Goal: Information Seeking & Learning: Understand process/instructions

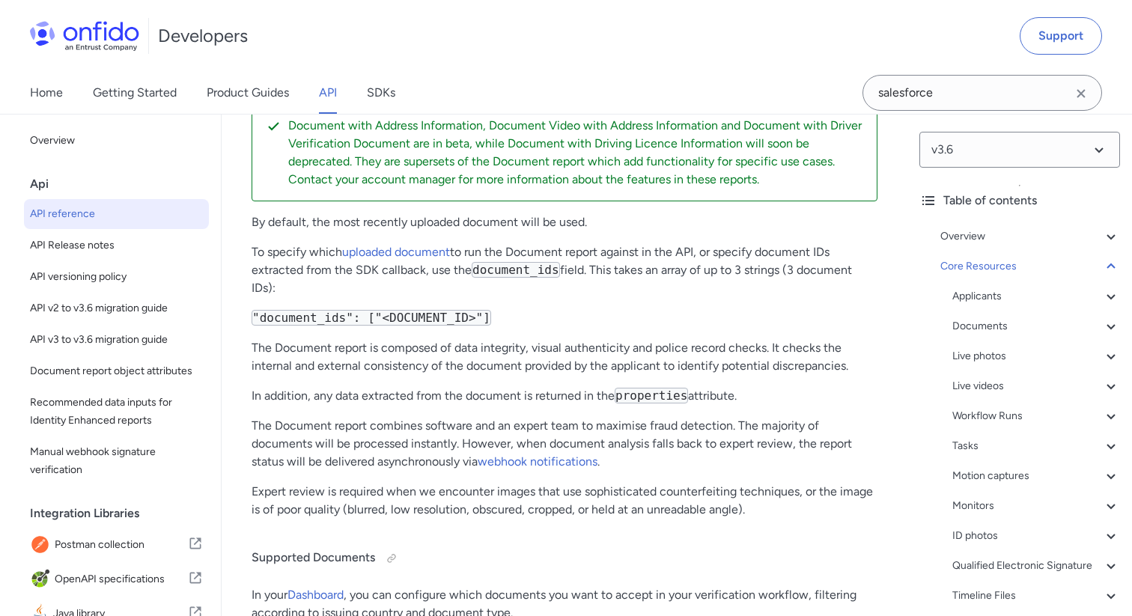
scroll to position [62552, 0]
select select "bash"
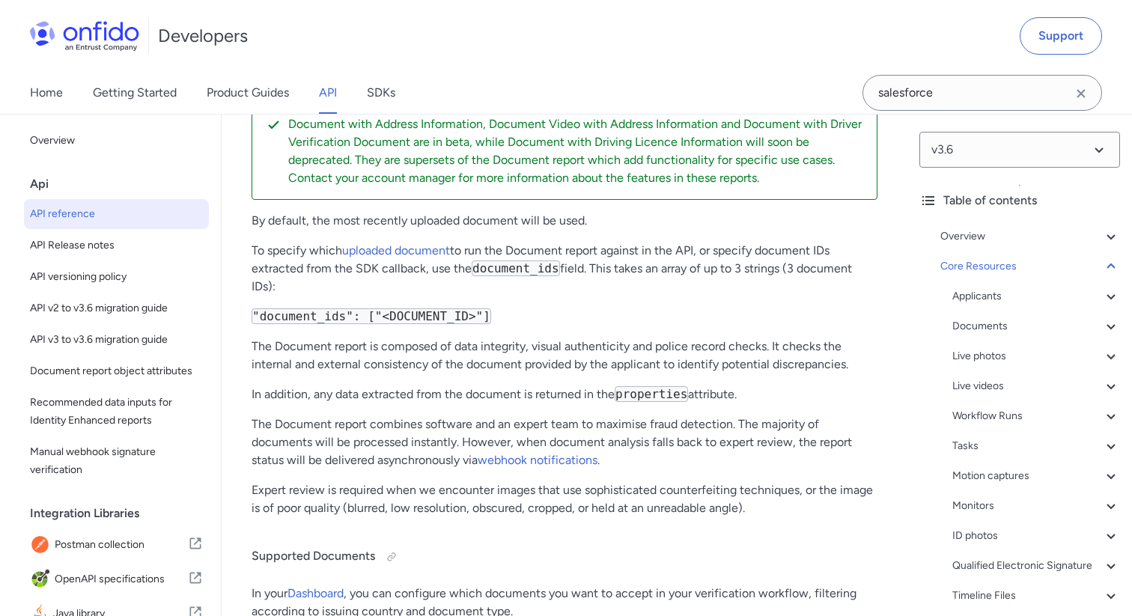
select select "bash"
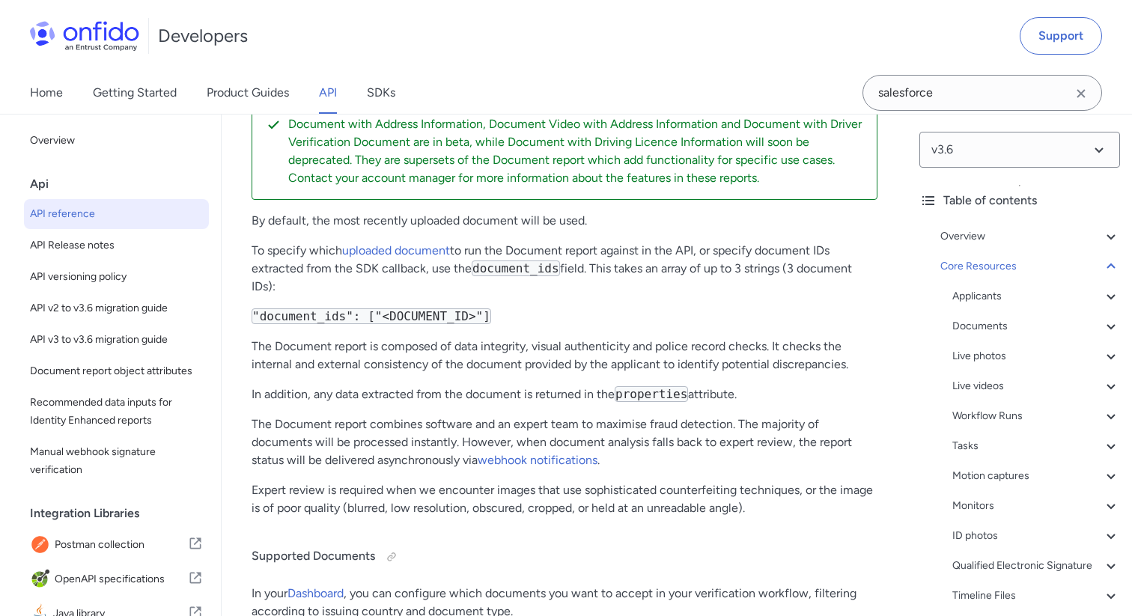
select select "bash"
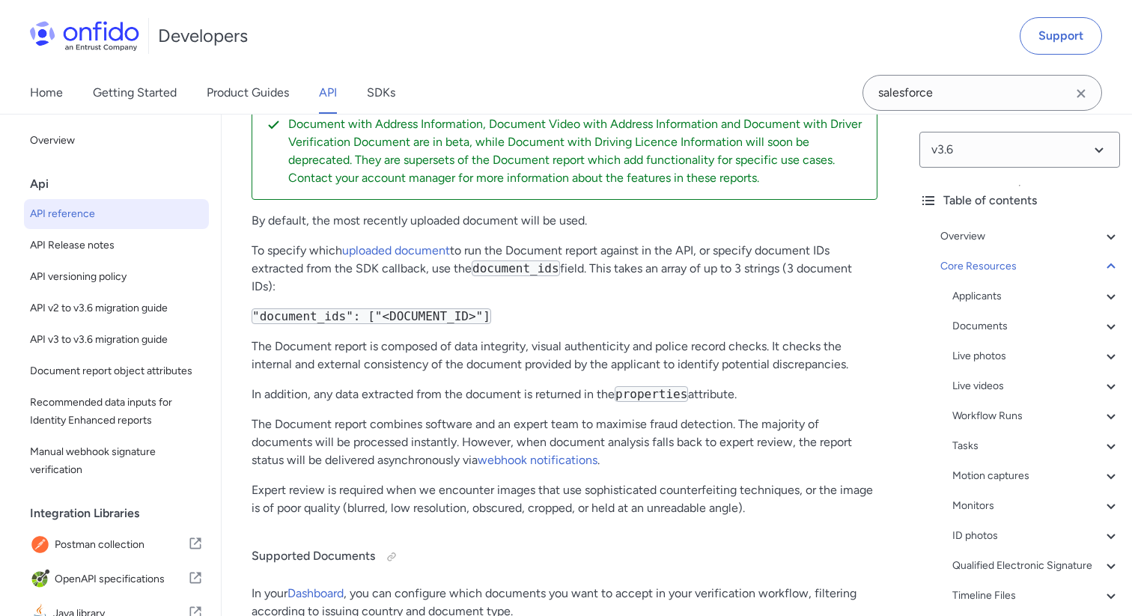
select select "bash"
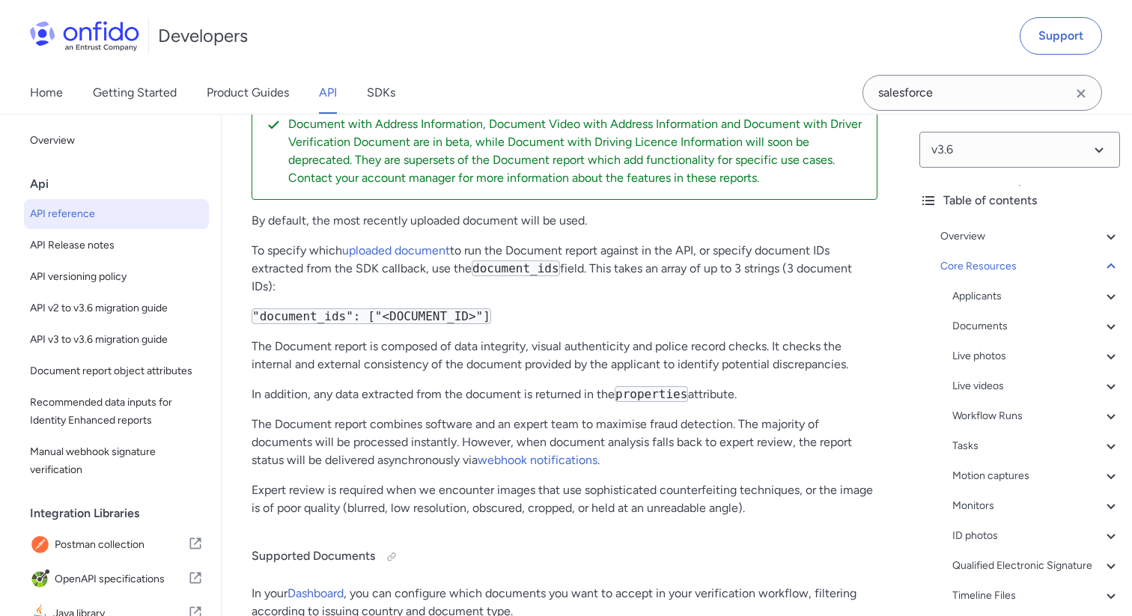
select select "bash"
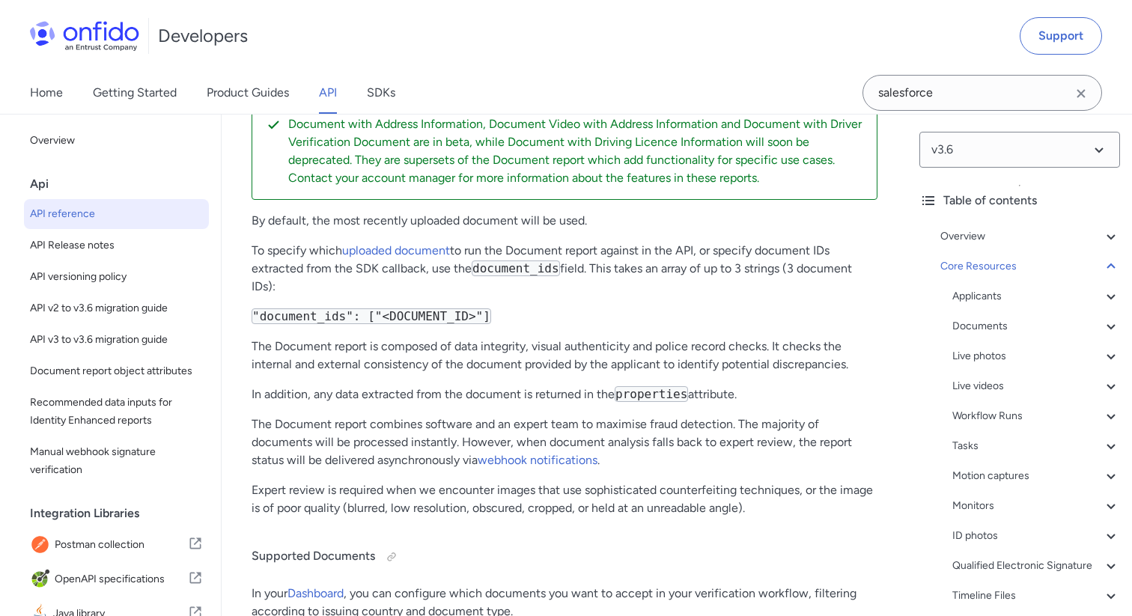
select select "bash"
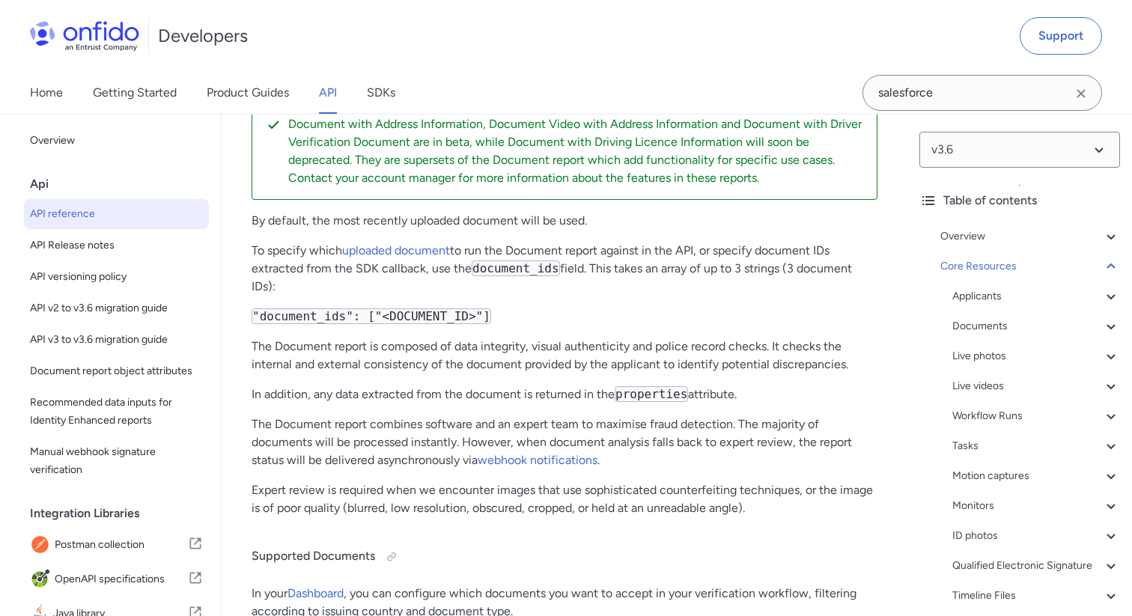
select select "bash"
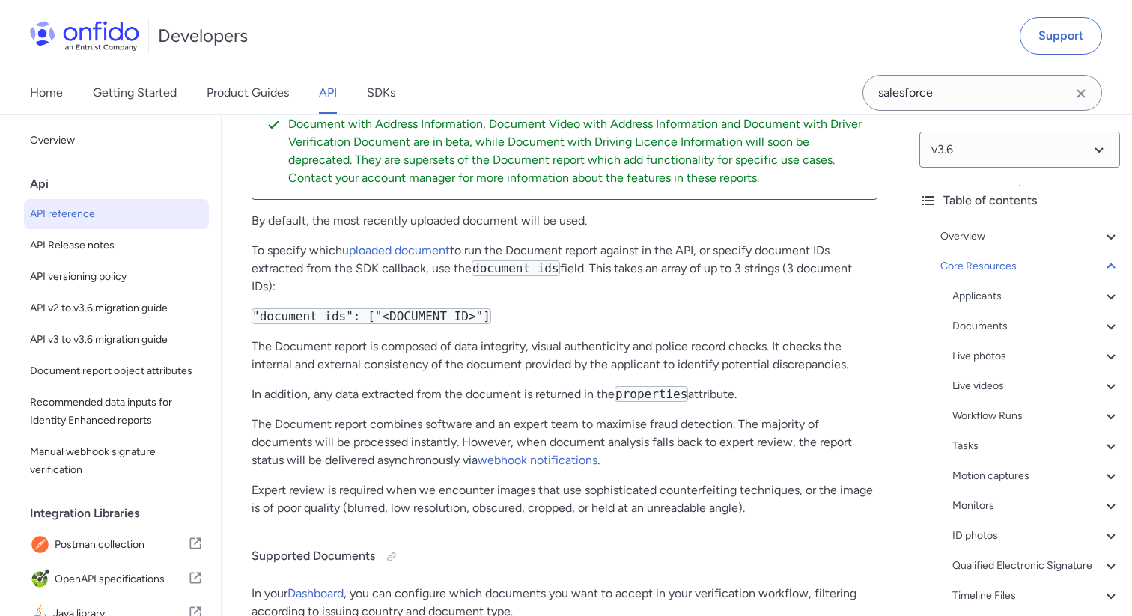
select select "bash"
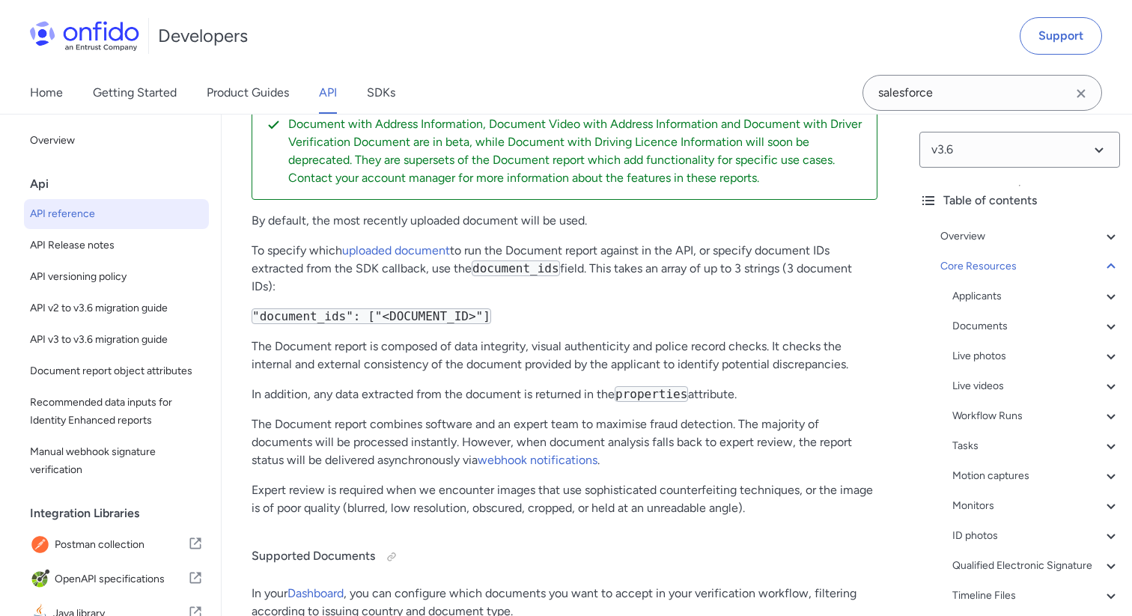
select select "bash"
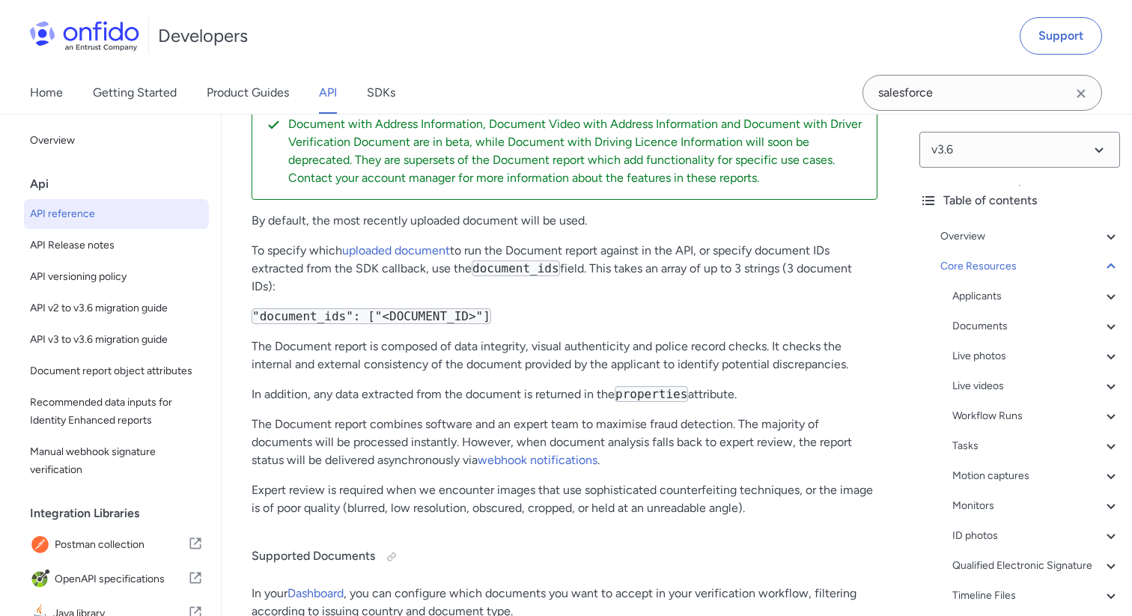
select select "bash"
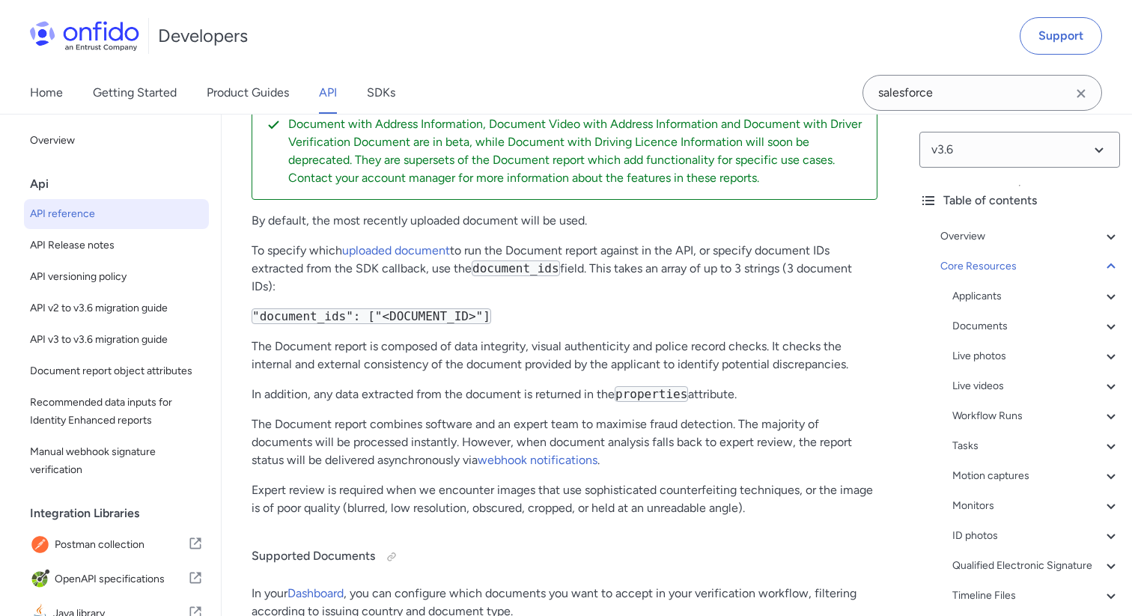
select select "bash"
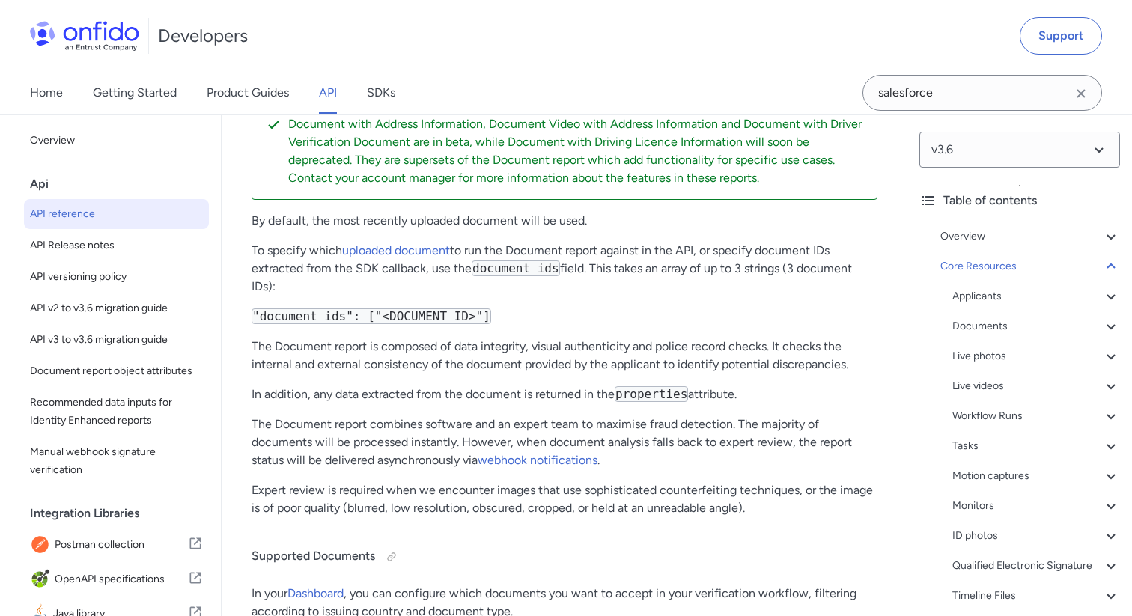
select select "bash"
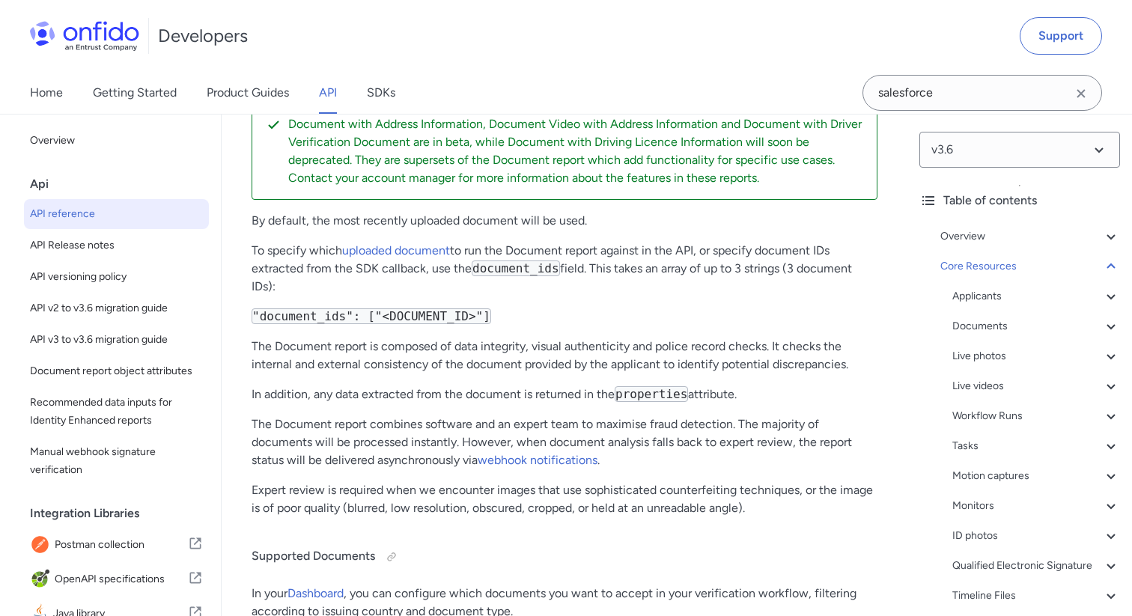
select select "bash"
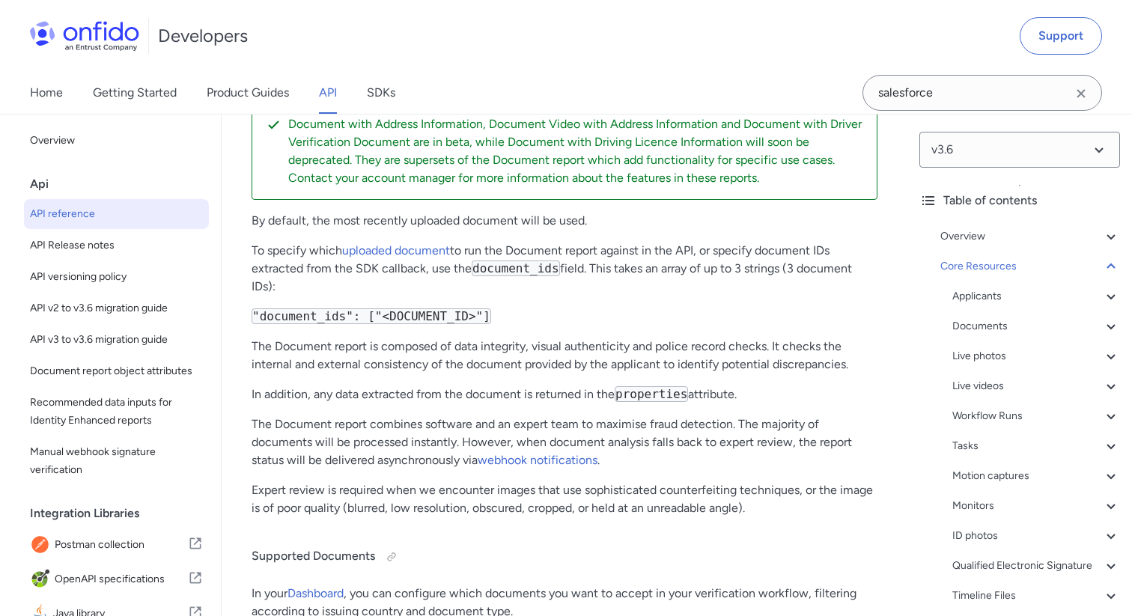
select select "bash"
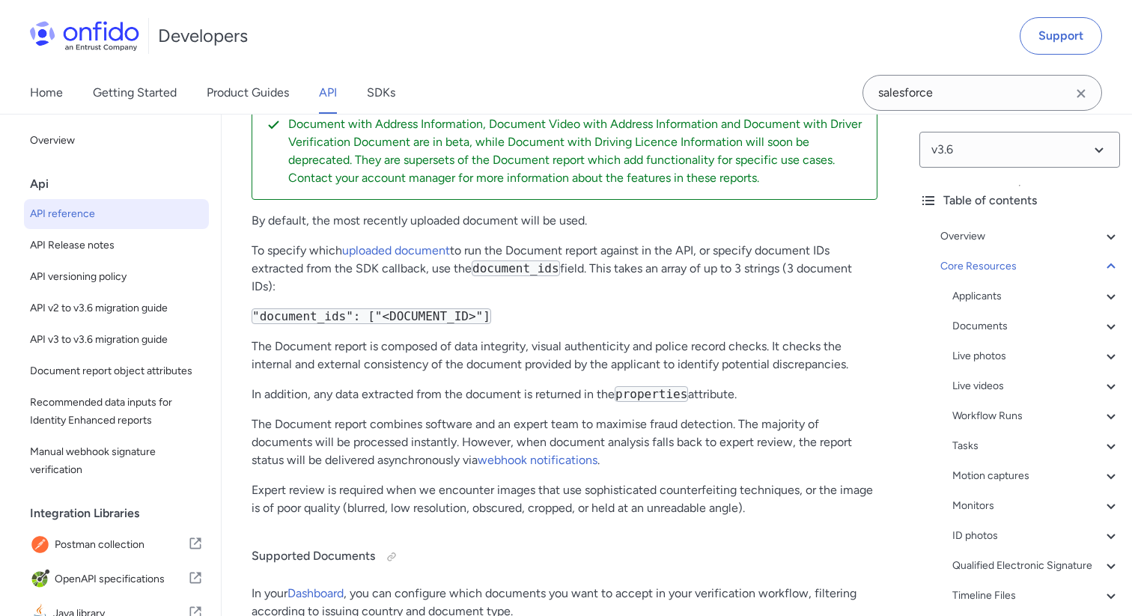
select select "bash"
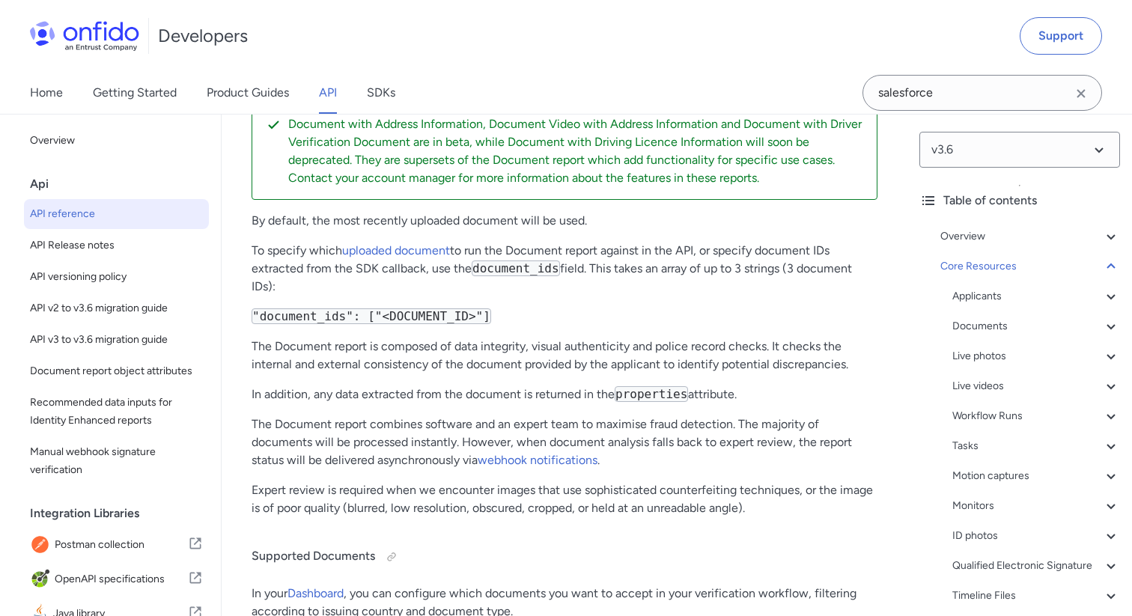
select select "bash"
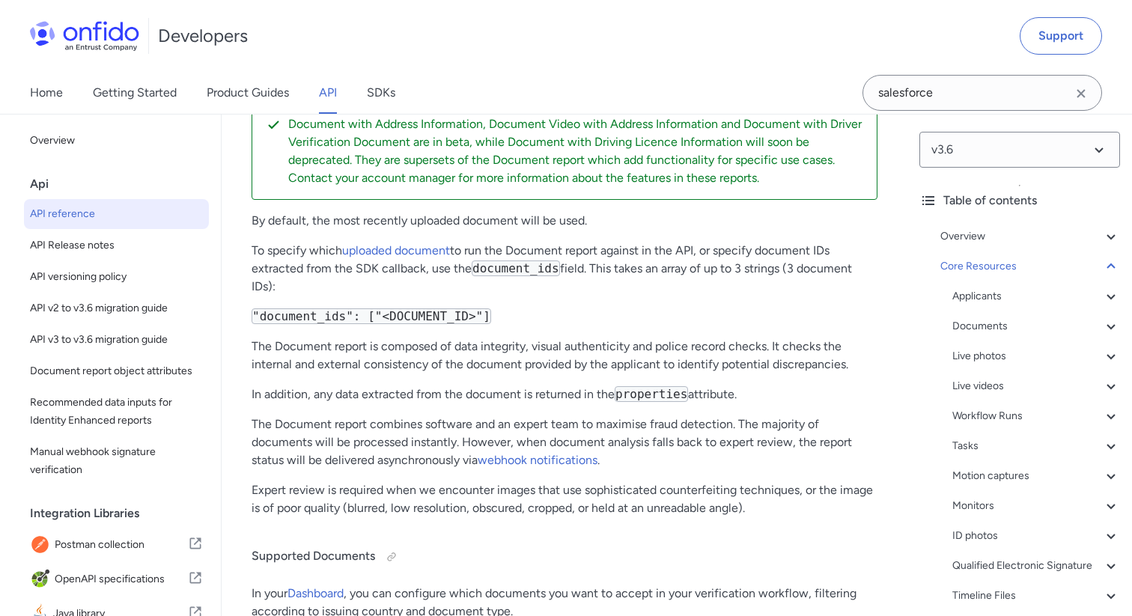
select select "bash"
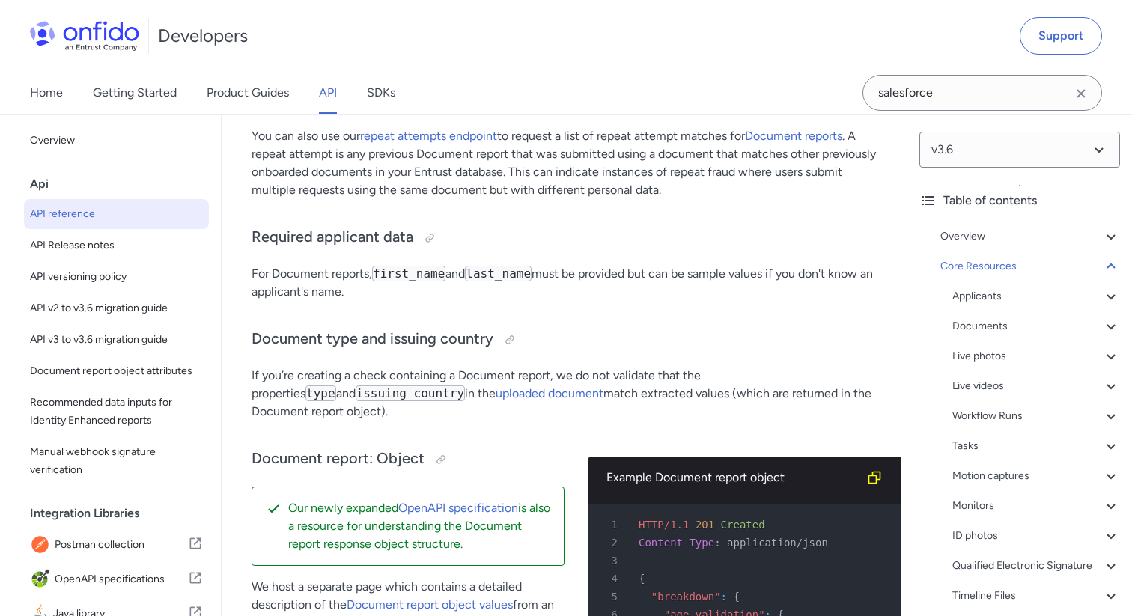
scroll to position [61779, 0]
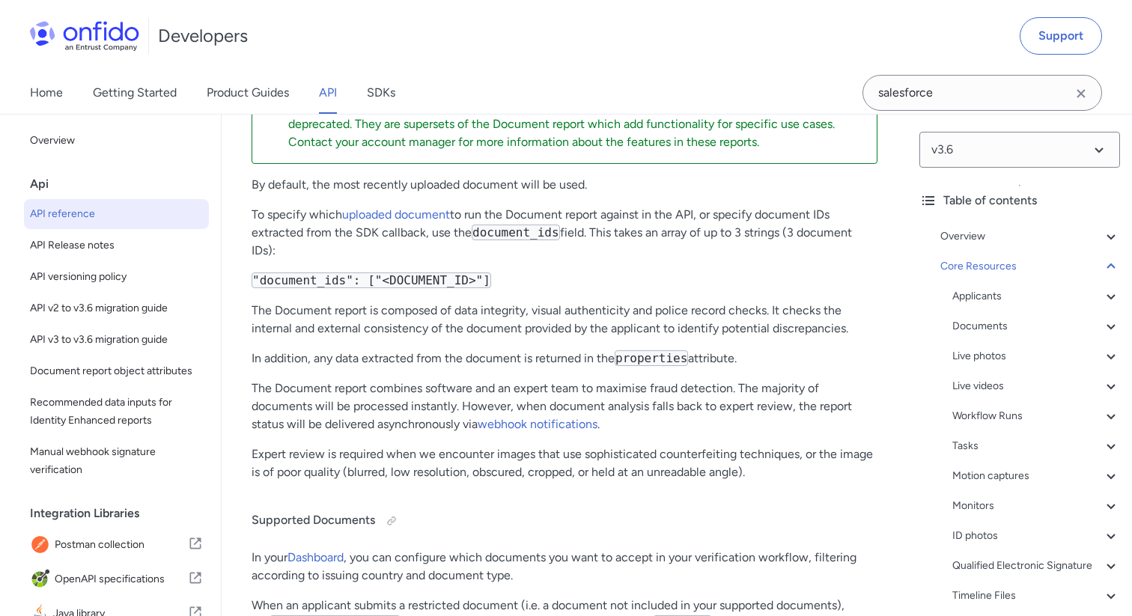
select select "http"
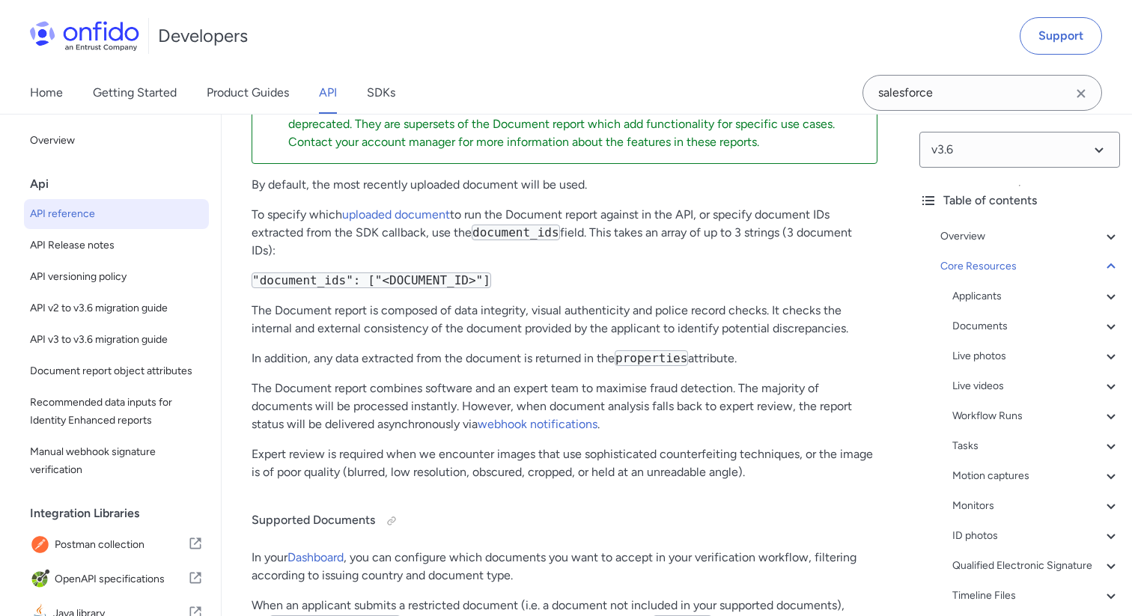
select select "http"
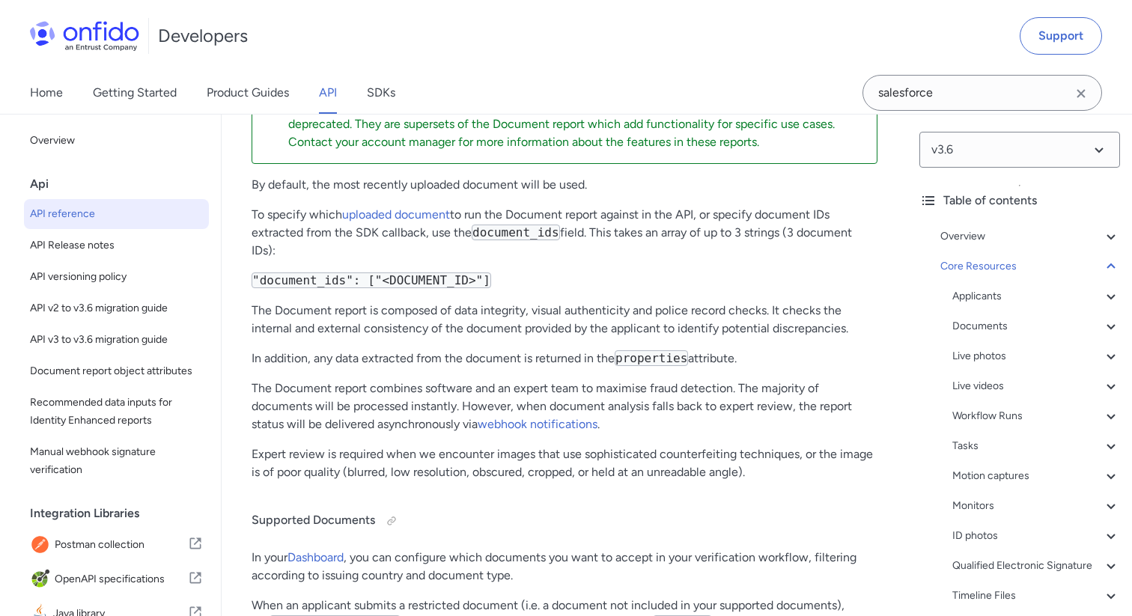
select select "ruby"
select select "http"
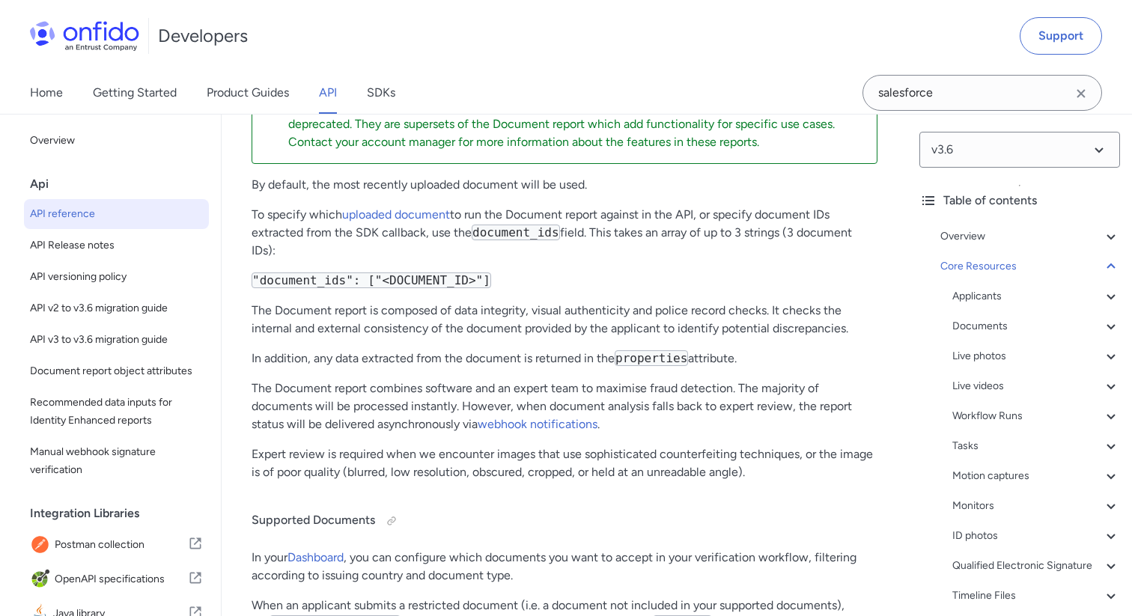
select select "http"
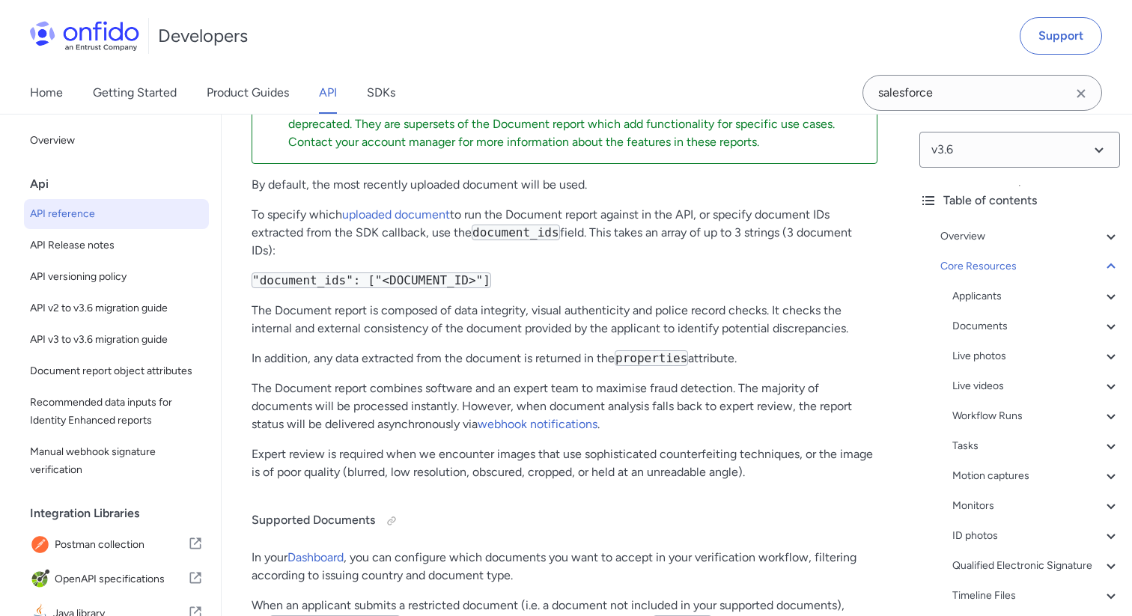
select select "http"
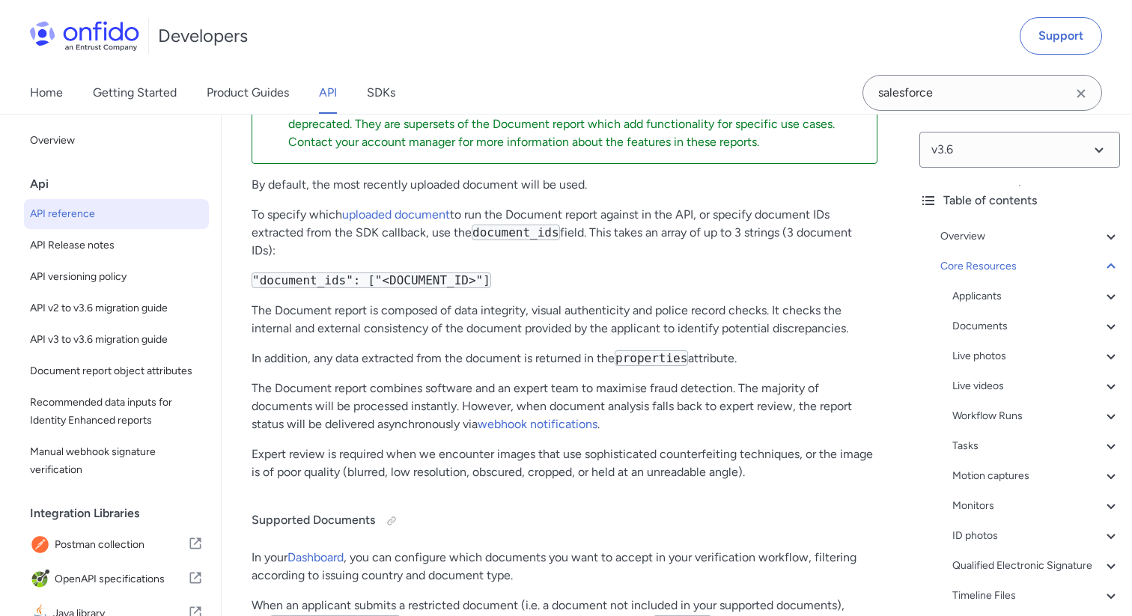
select select "http"
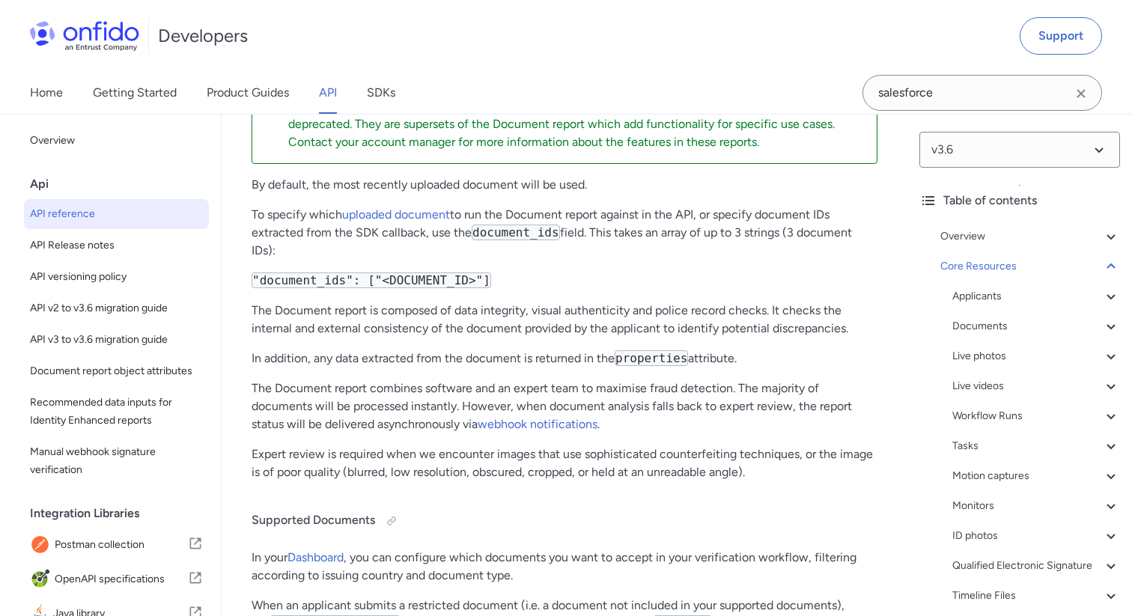
select select "http"
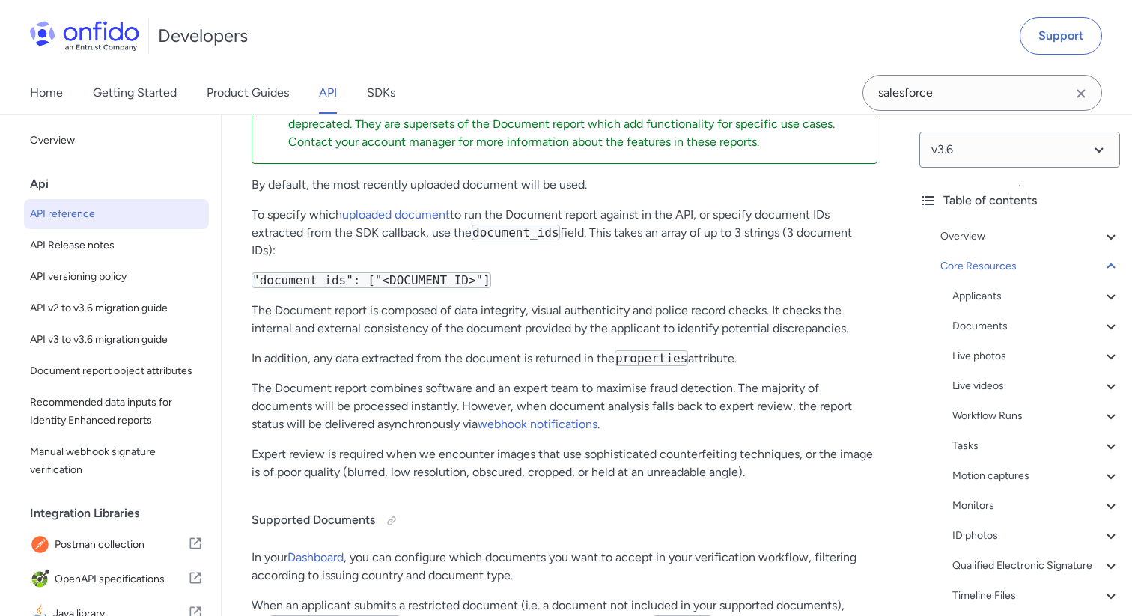
select select "http"
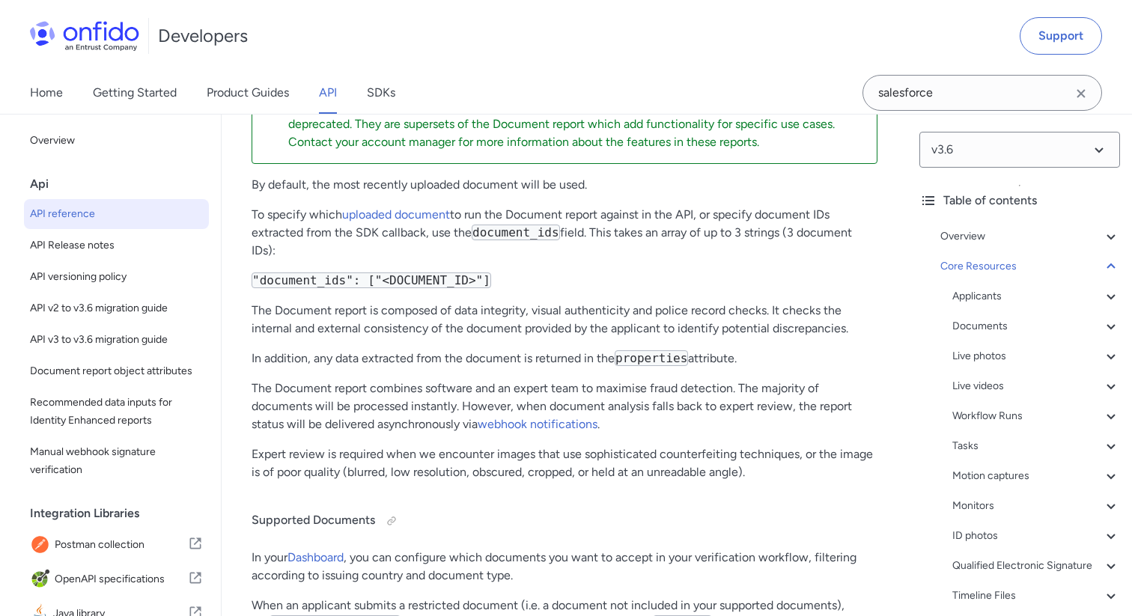
select select "http"
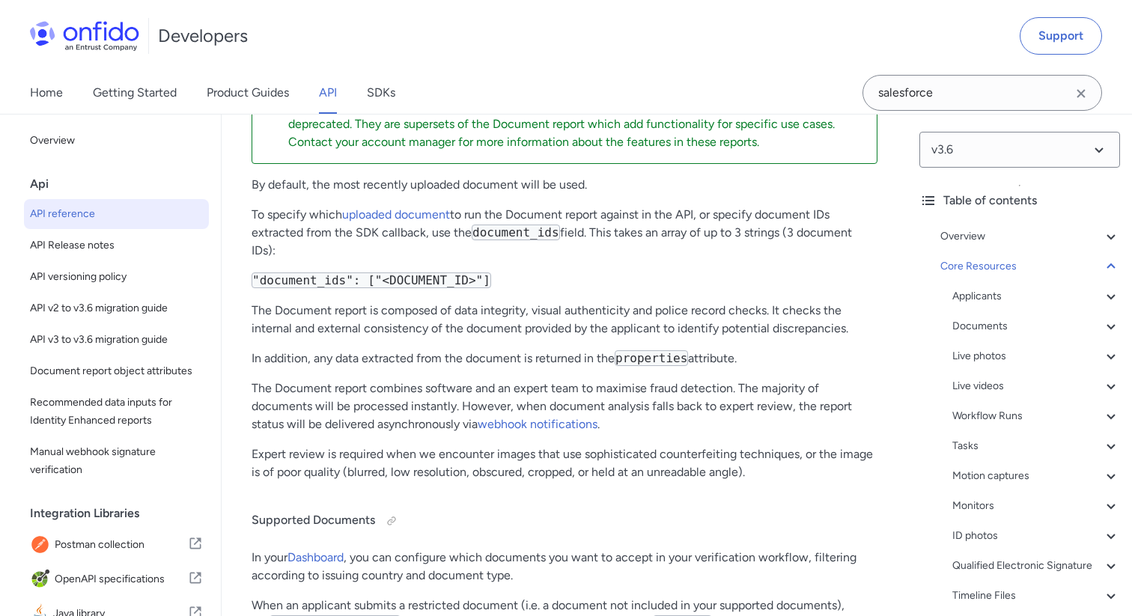
select select "http"
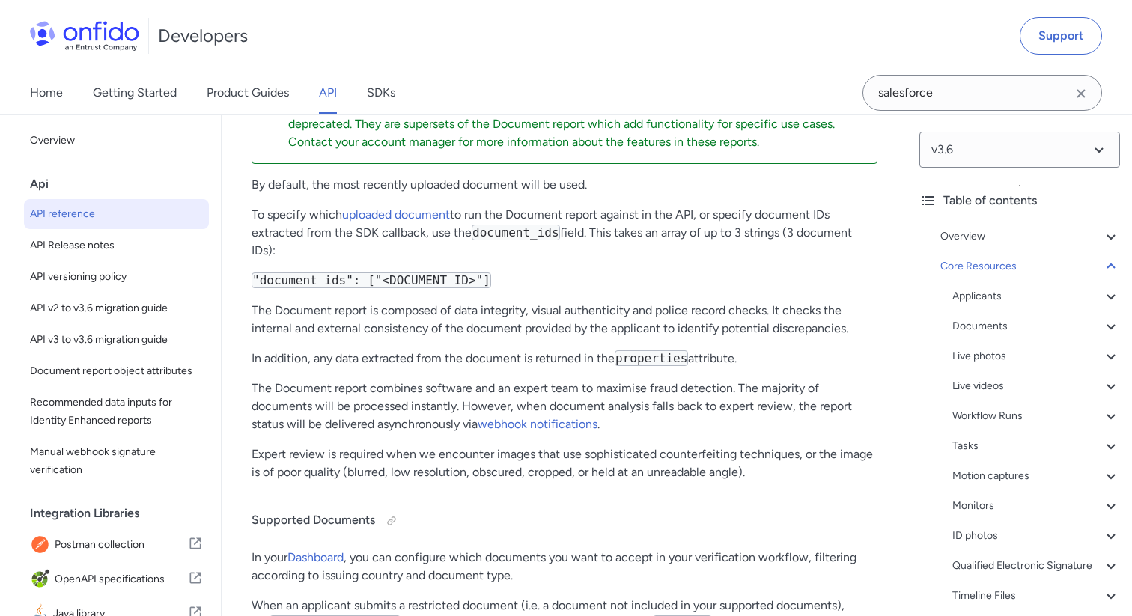
select select "http"
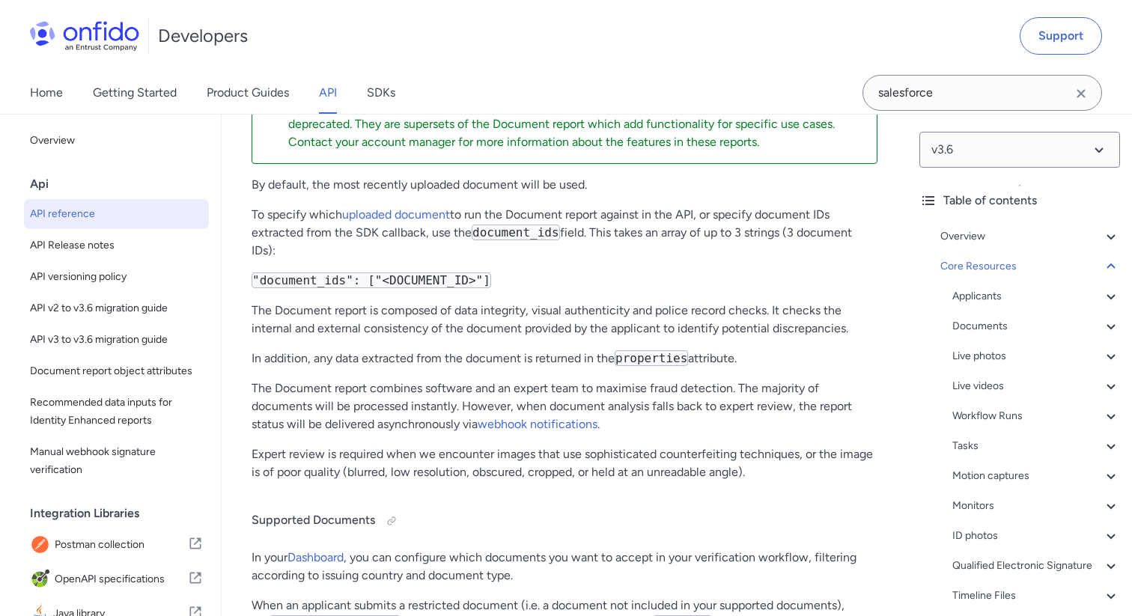
select select "http"
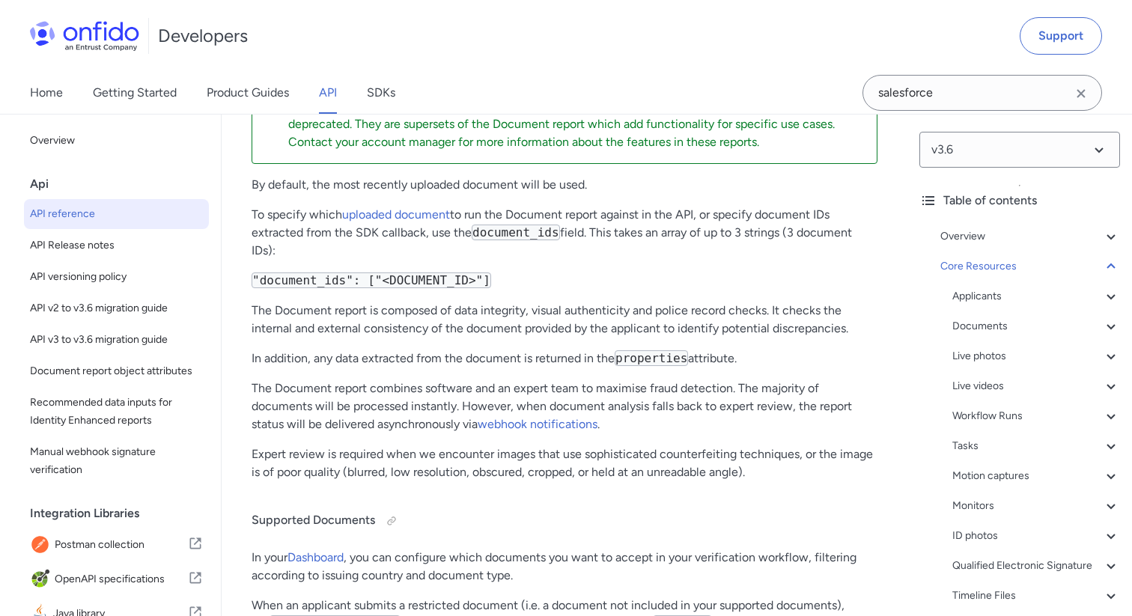
select select "http"
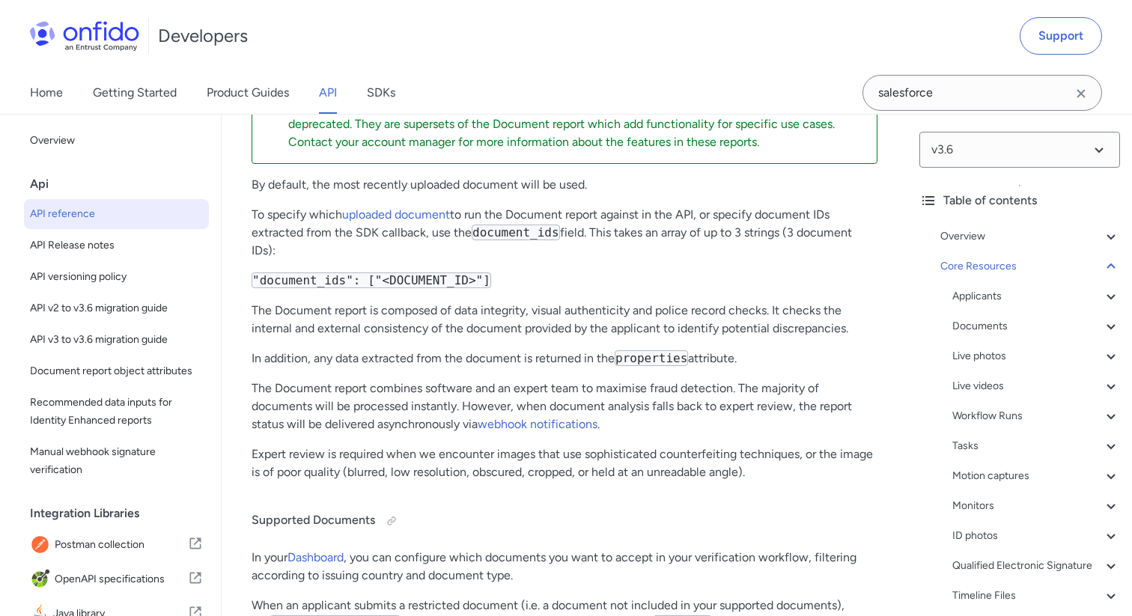
select select "http"
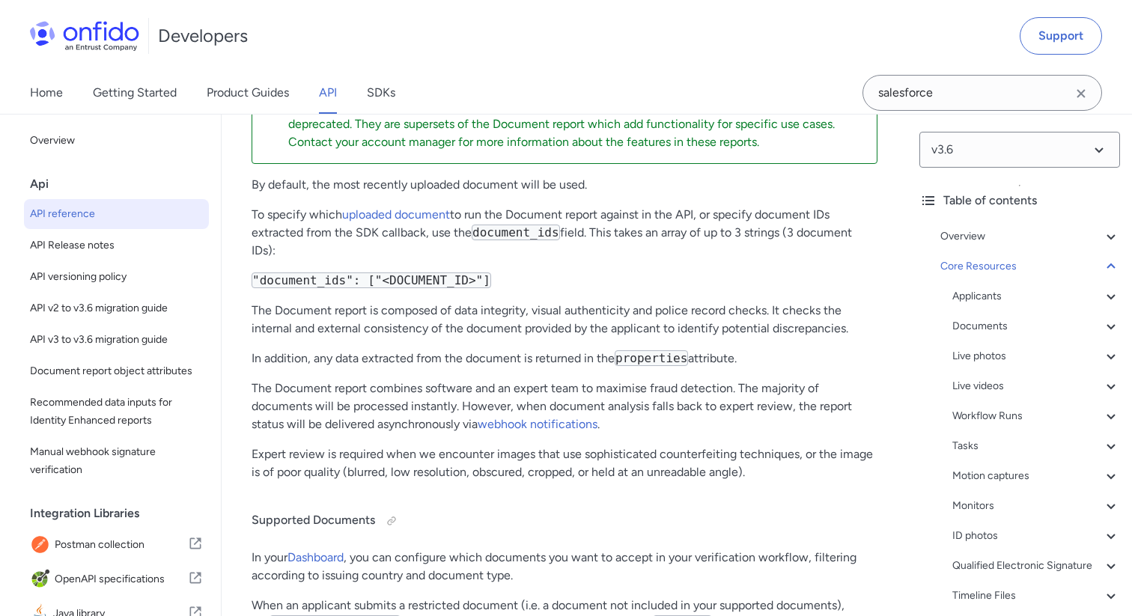
select select "http"
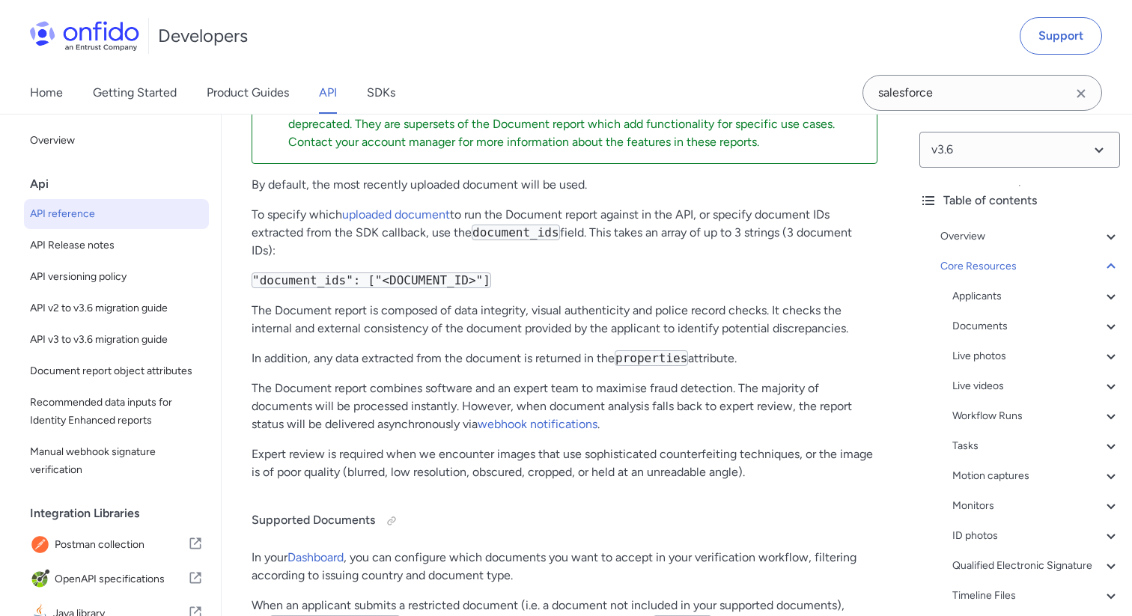
select select "http"
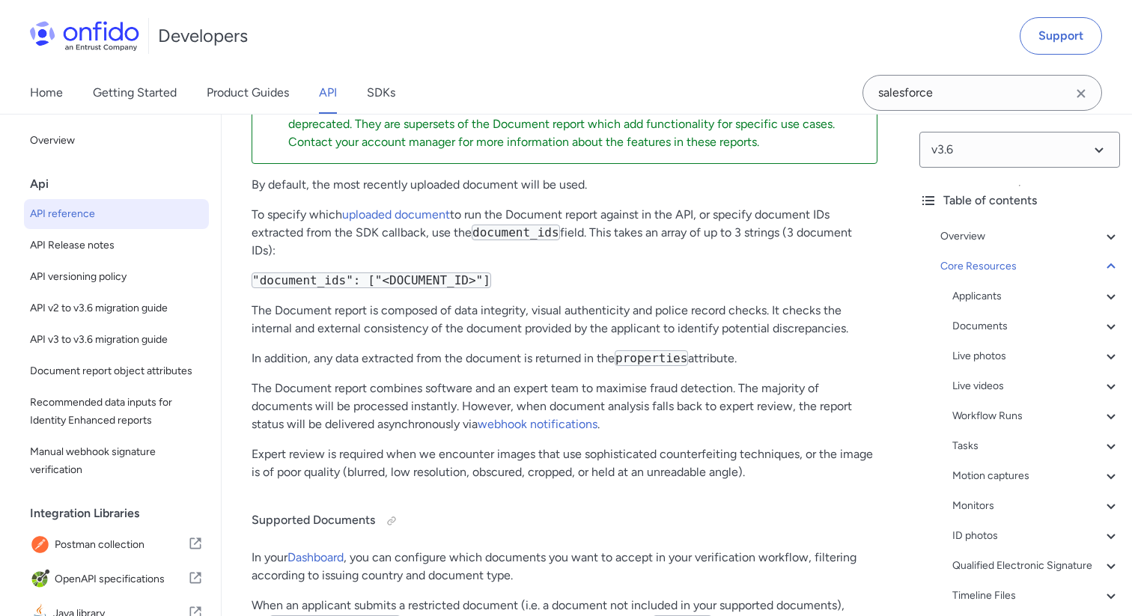
select select "http"
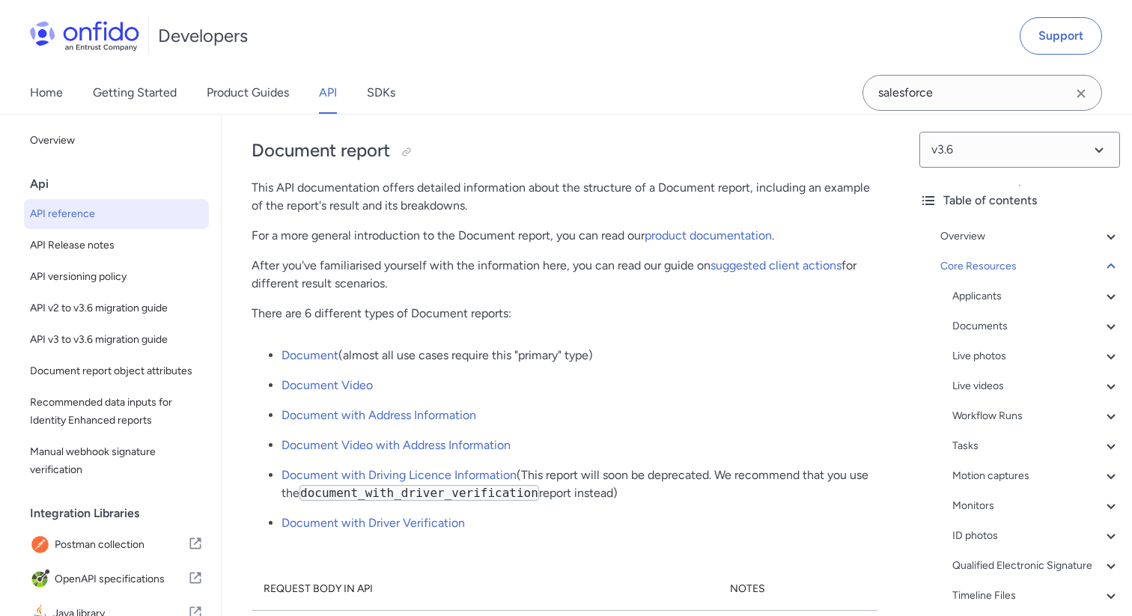
scroll to position [62552, 0]
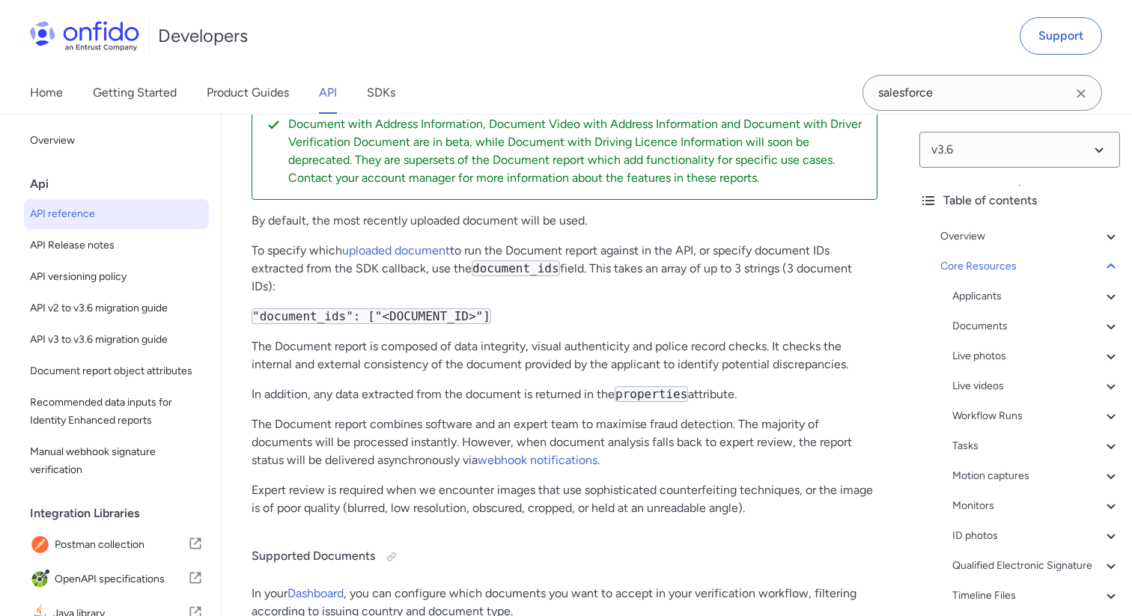
select select "bash"
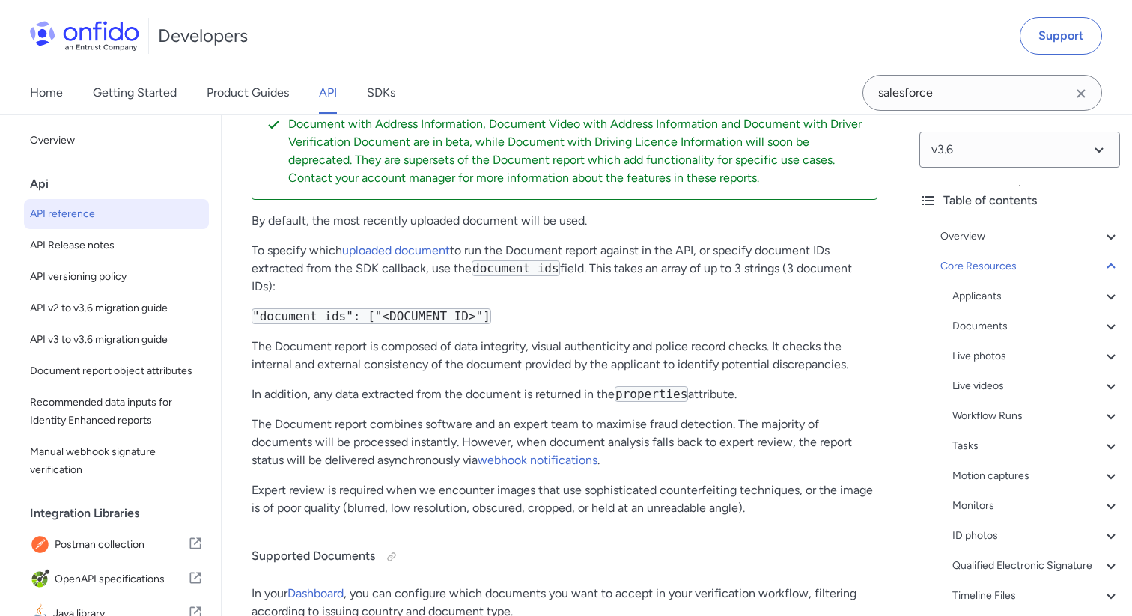
select select "bash"
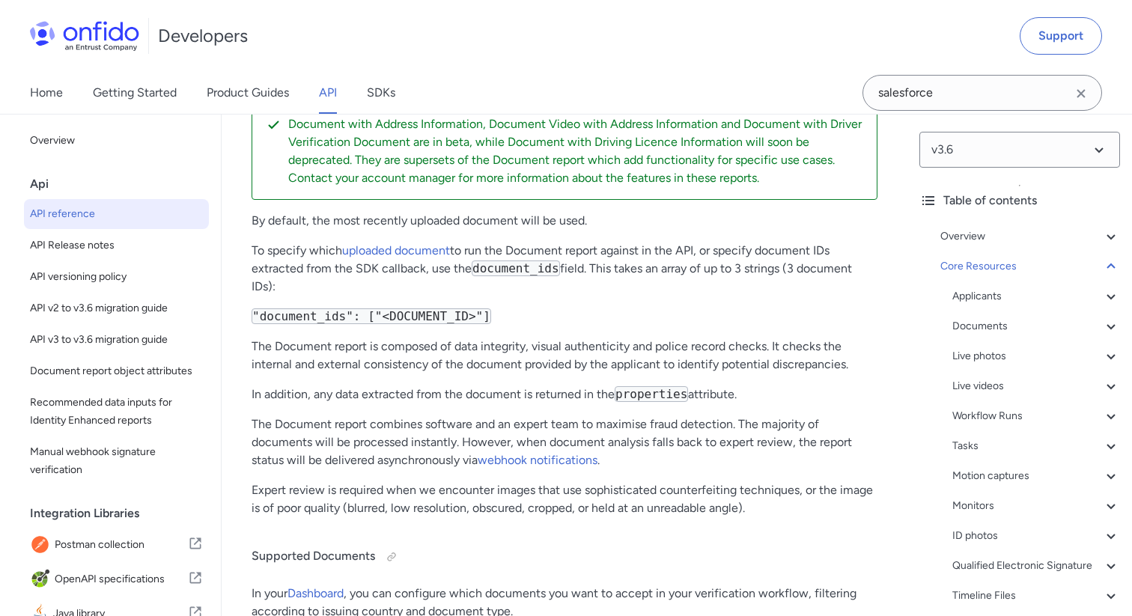
select select "bash"
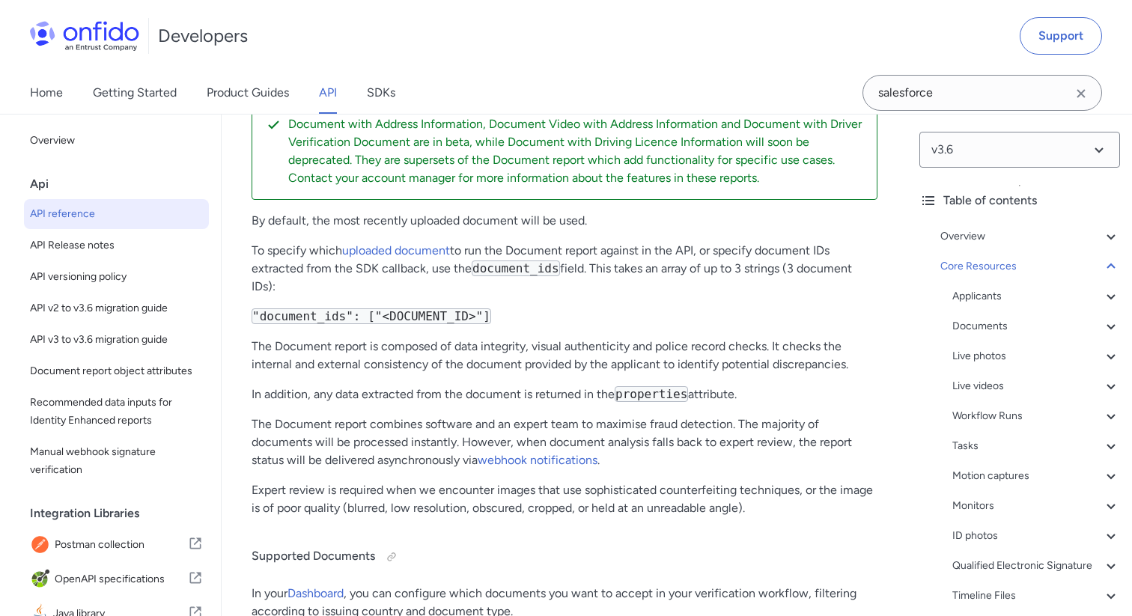
select select "bash"
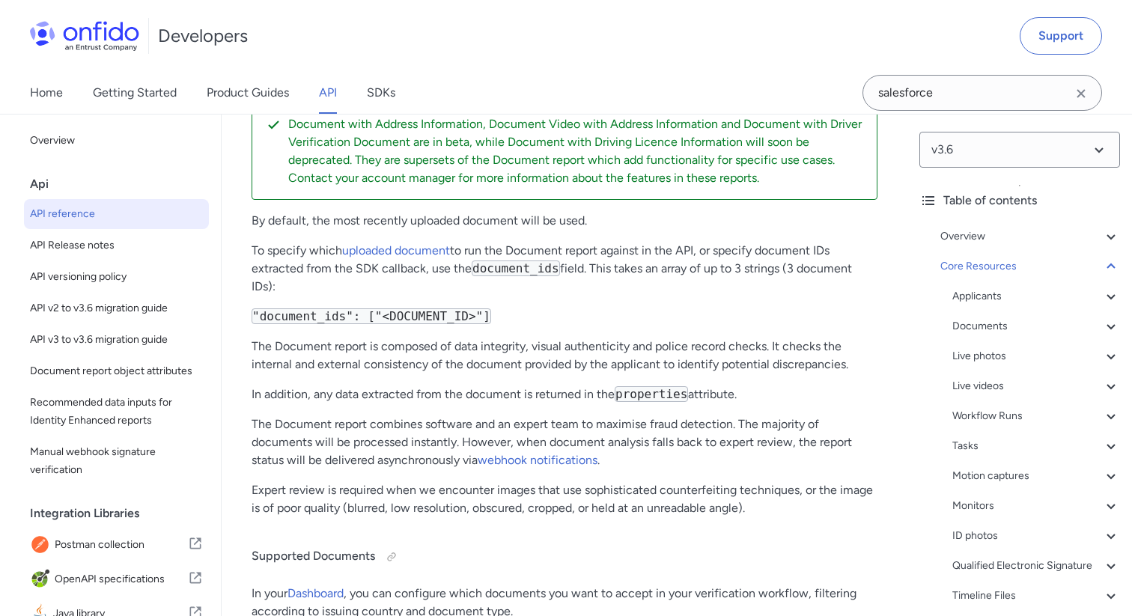
select select "bash"
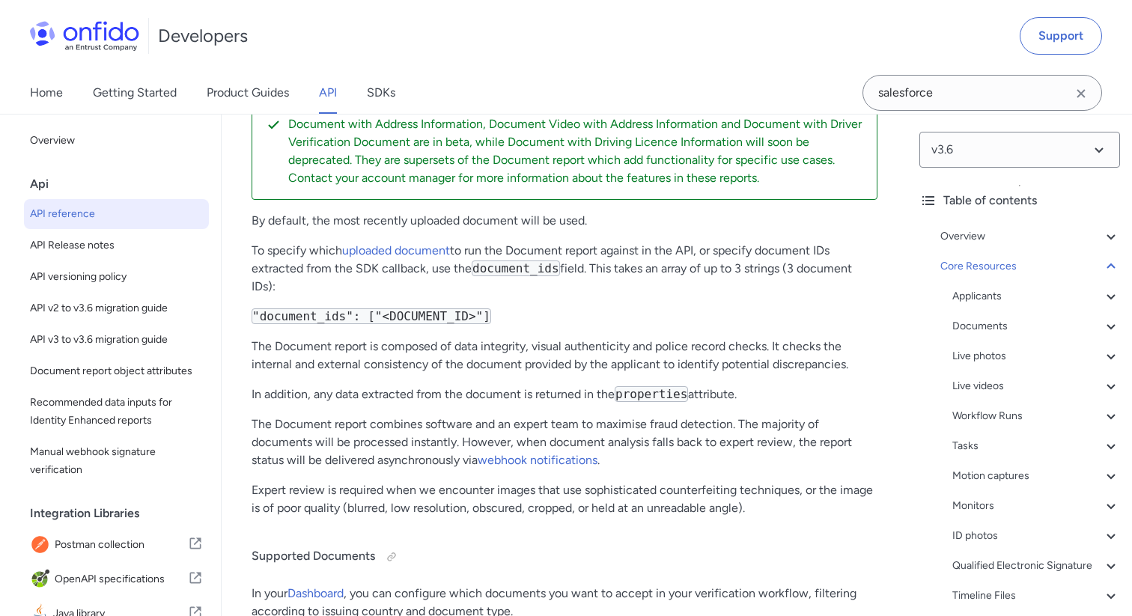
select select "bash"
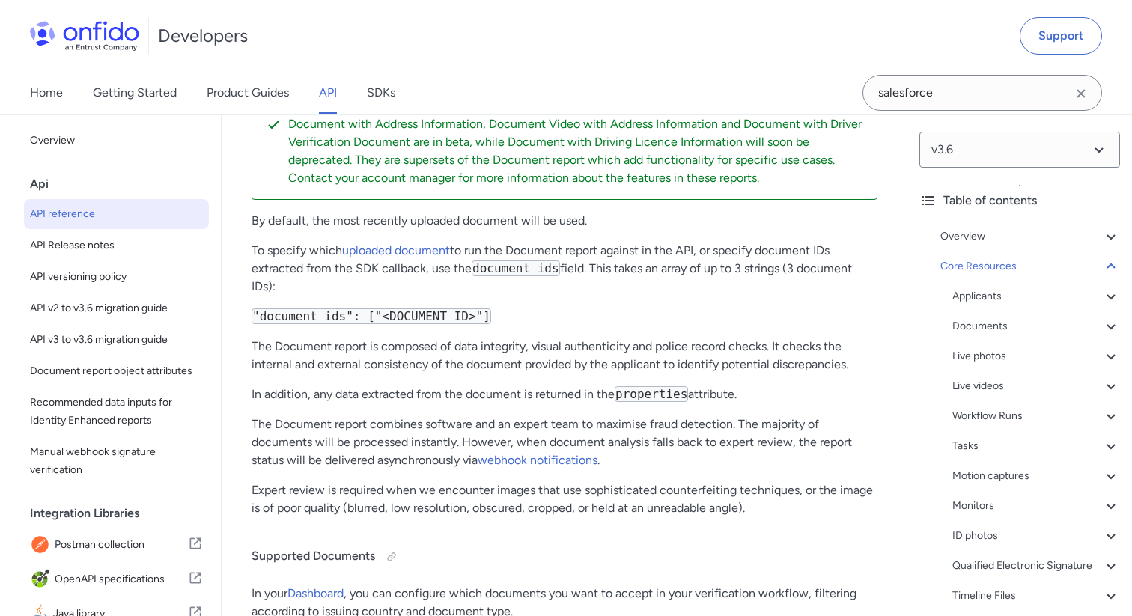
select select "bash"
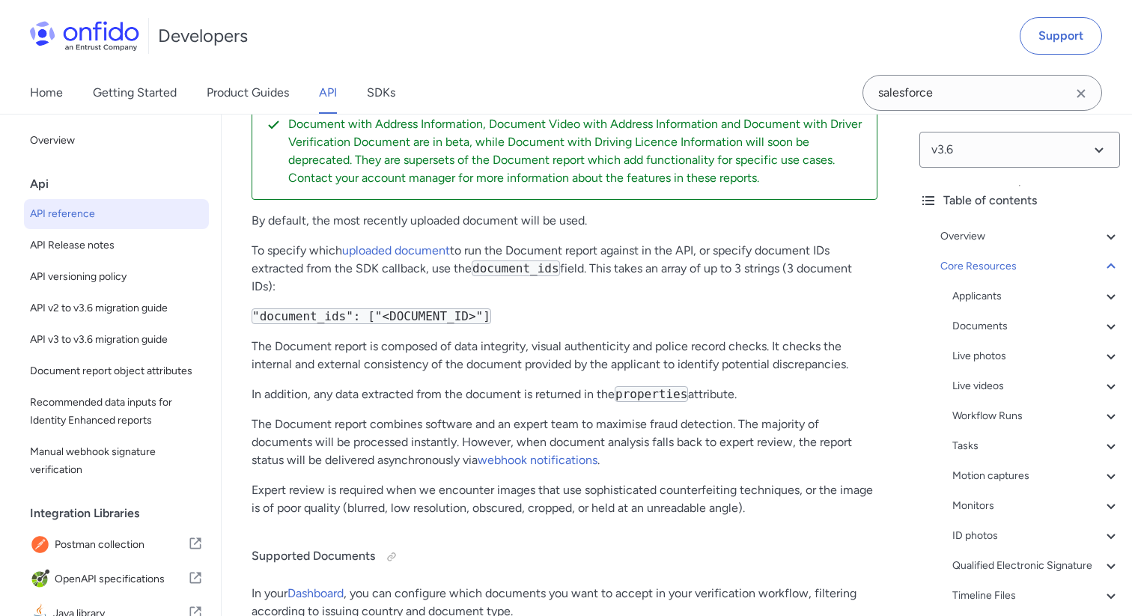
select select "bash"
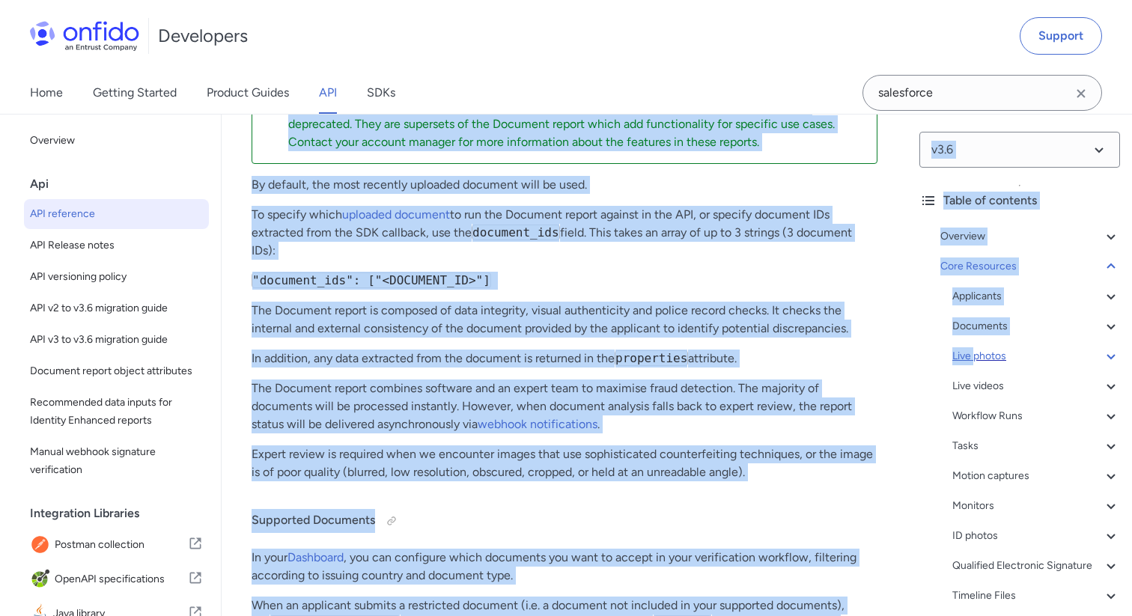
scroll to position [0, 400]
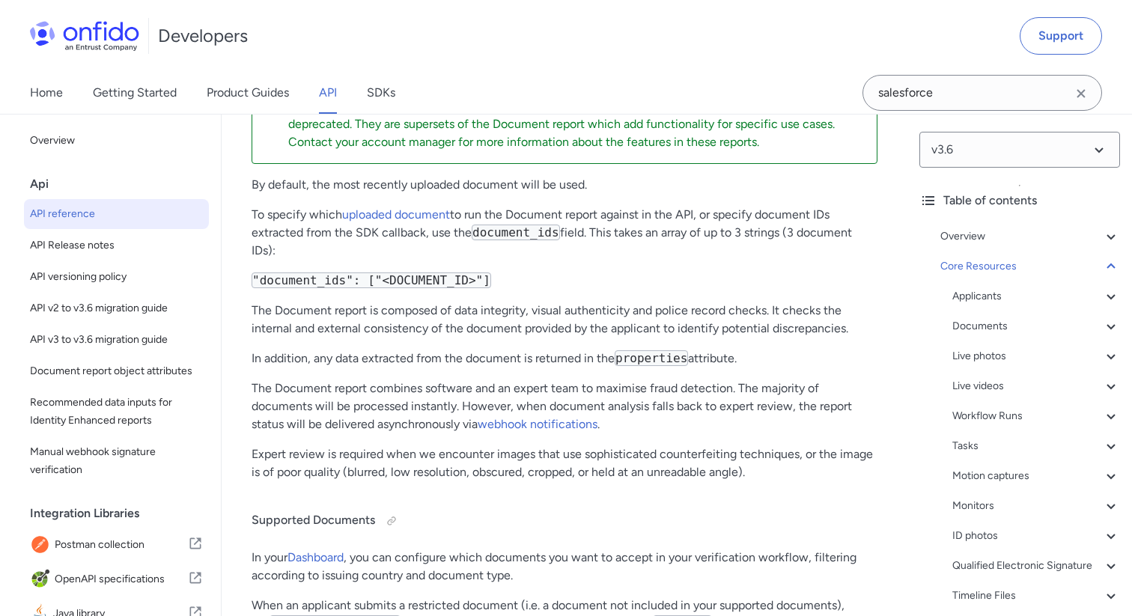
drag, startPoint x: 729, startPoint y: 354, endPoint x: 887, endPoint y: 354, distance: 158.0
copy div "[URL][DOMAIN_NAME] < CUSTOMER_USER_ID > / < BIOMETRIC_TOKEN_UUID >"
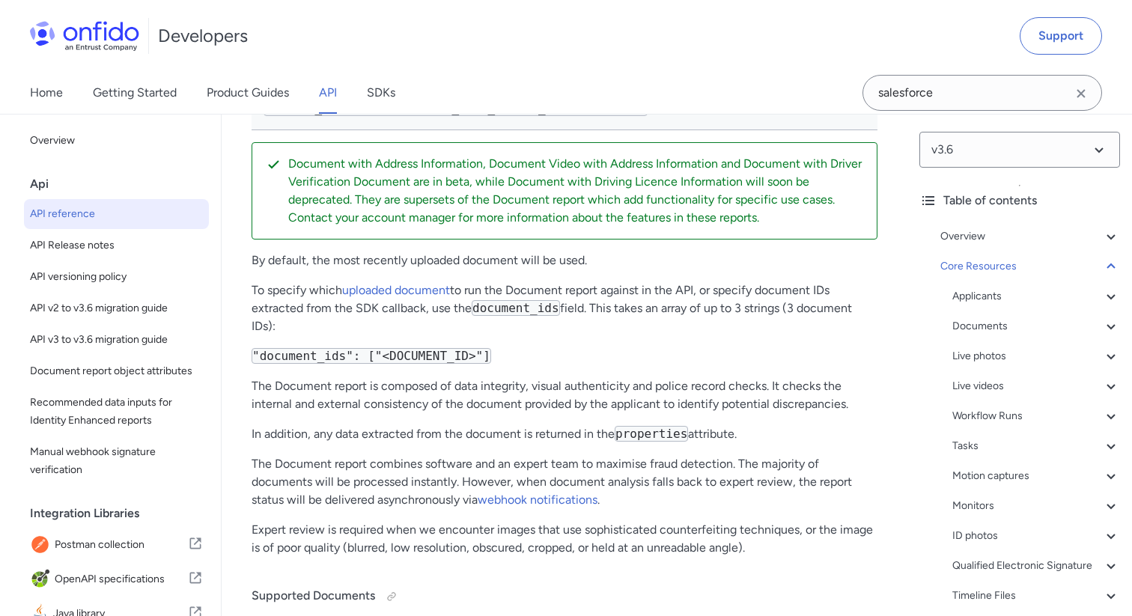
scroll to position [0, 0]
drag, startPoint x: 654, startPoint y: 498, endPoint x: 777, endPoint y: 498, distance: 123.6
drag, startPoint x: 673, startPoint y: 482, endPoint x: 667, endPoint y: 513, distance: 31.9
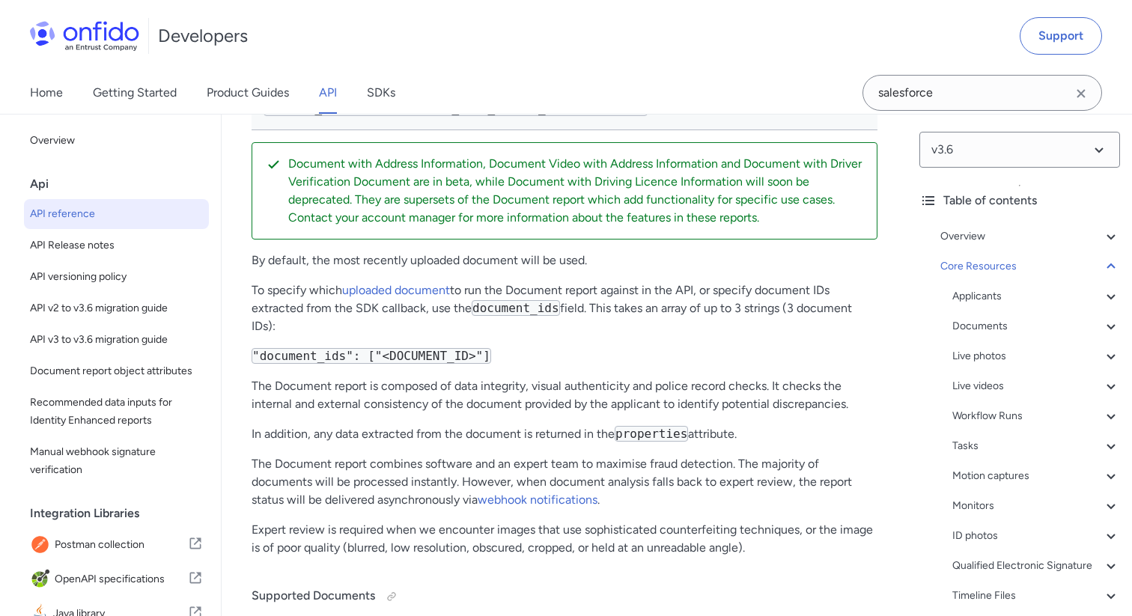
copy pre "'{ 5 "status": "approved" 6 }'"
